Goal: Task Accomplishment & Management: Manage account settings

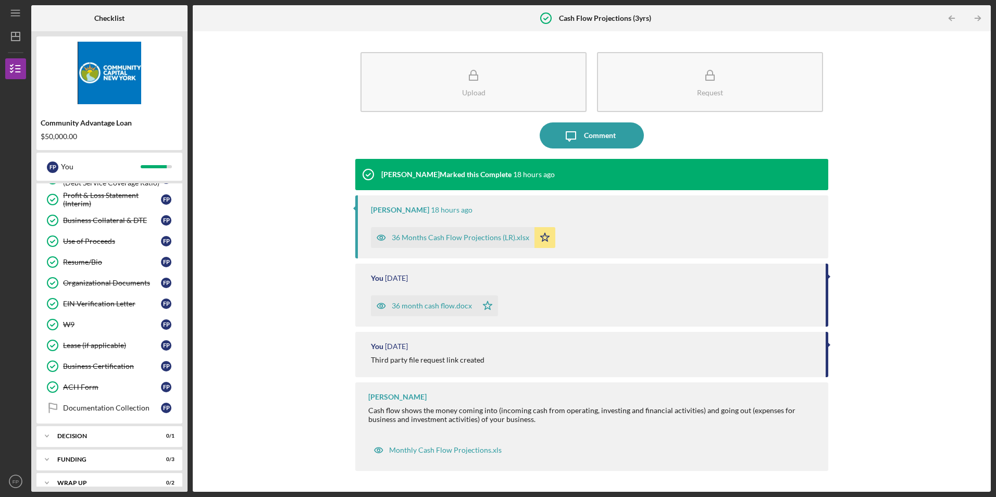
scroll to position [393, 0]
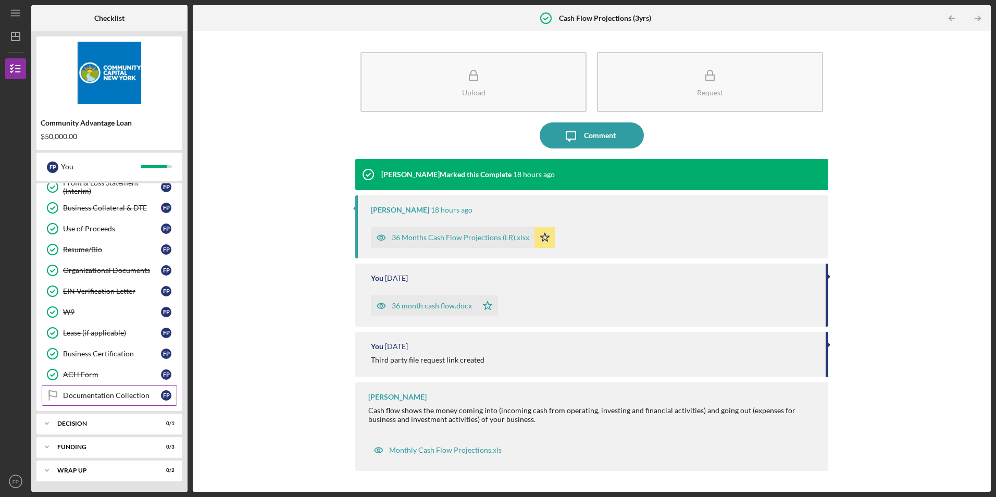
click at [113, 393] on div "Documentation Collection" at bounding box center [112, 395] width 98 height 8
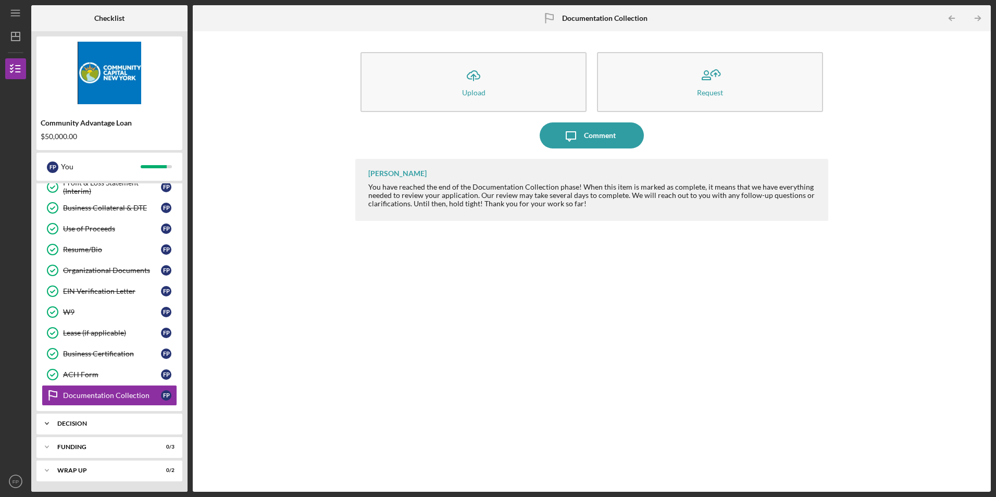
click at [105, 419] on div "Icon/Expander Decision 0 / 1" at bounding box center [109, 423] width 146 height 21
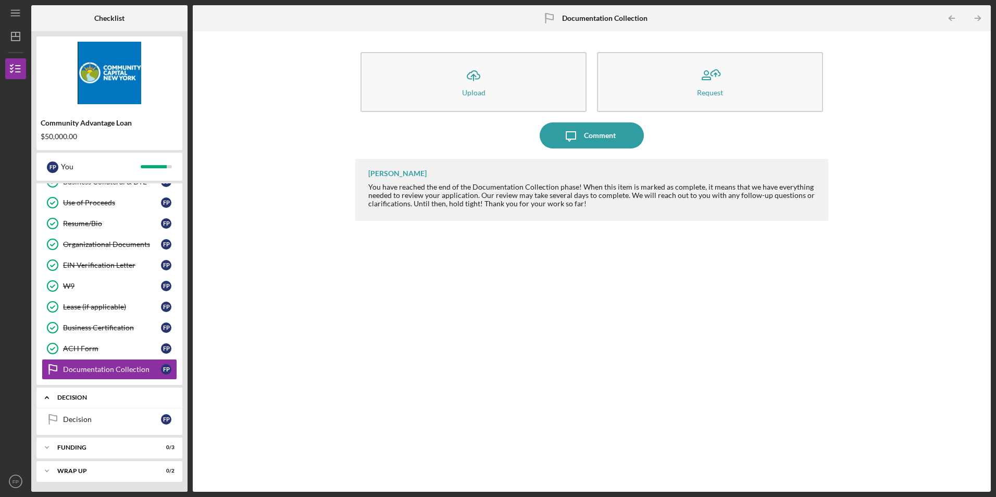
scroll to position [420, 0]
click at [107, 450] on div "Funding" at bounding box center [113, 447] width 112 height 6
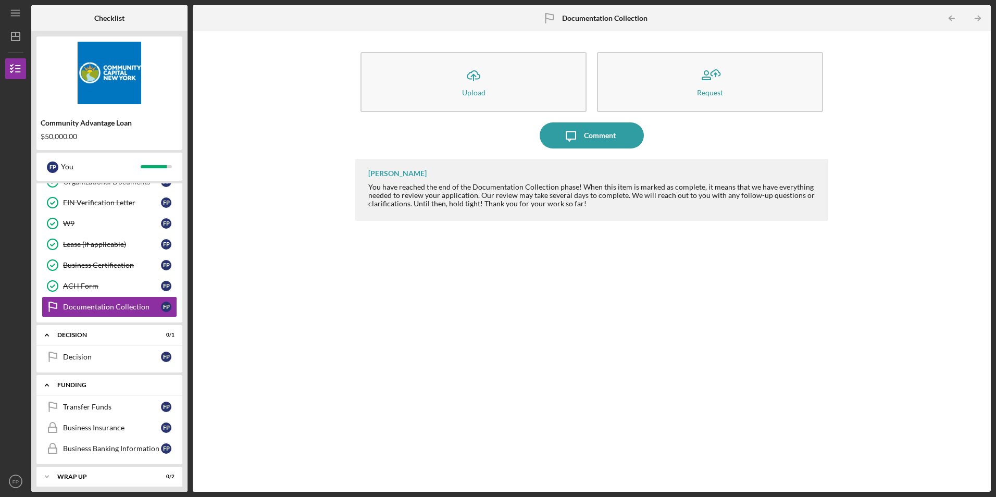
scroll to position [488, 0]
